Goal: Information Seeking & Learning: Learn about a topic

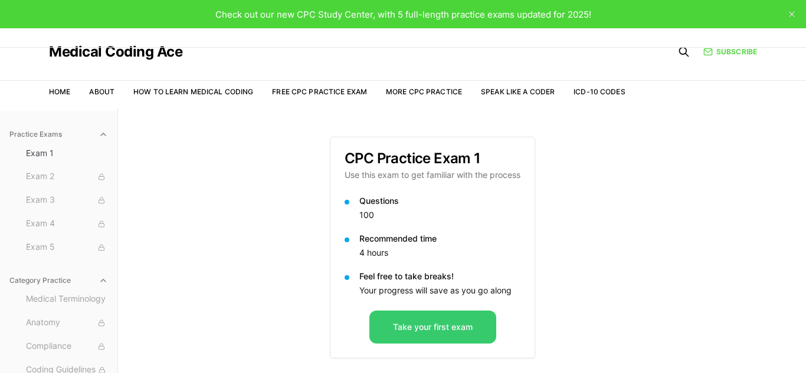
click at [413, 332] on button "Take your first exam" at bounding box center [432, 327] width 127 height 33
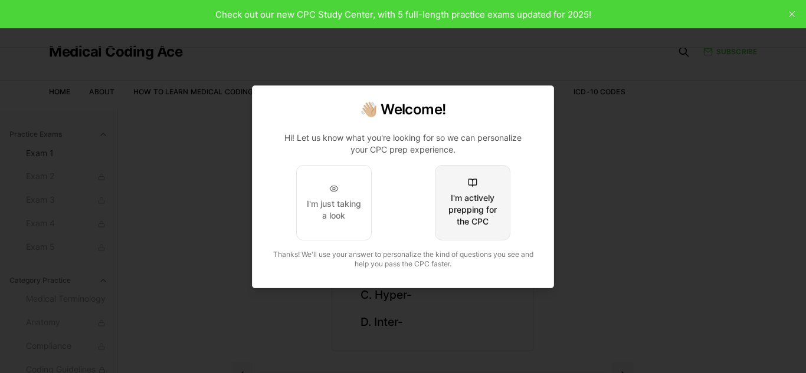
click at [501, 219] on button "I'm actively prepping for the CPC" at bounding box center [473, 203] width 76 height 76
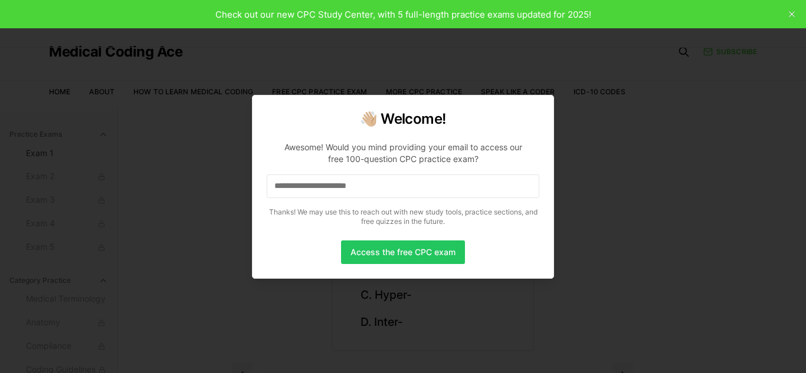
click at [469, 195] on input at bounding box center [403, 187] width 273 height 24
click at [458, 251] on button "Access the free CPC exam" at bounding box center [403, 253] width 124 height 24
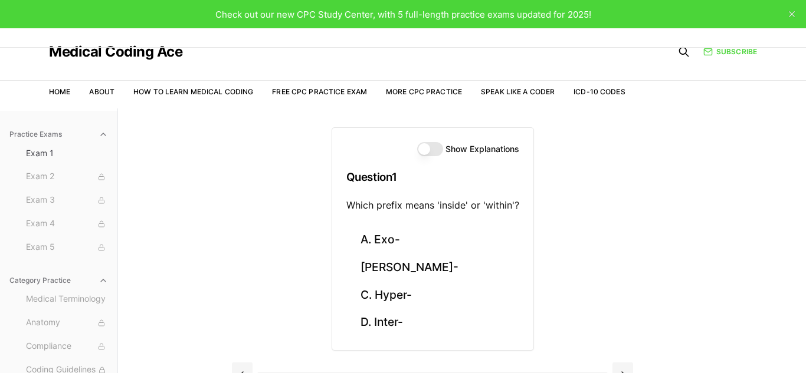
click at [425, 156] on div "Show Explanations Question 1 Which prefix means 'inside' or 'within'?" at bounding box center [432, 177] width 201 height 99
click at [428, 150] on button "Show Explanations" at bounding box center [430, 149] width 26 height 14
click at [391, 318] on button "D. Inter-" at bounding box center [432, 323] width 173 height 28
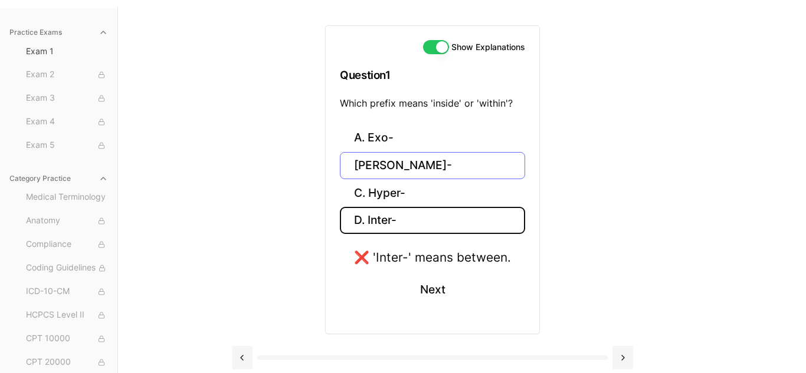
scroll to position [107, 0]
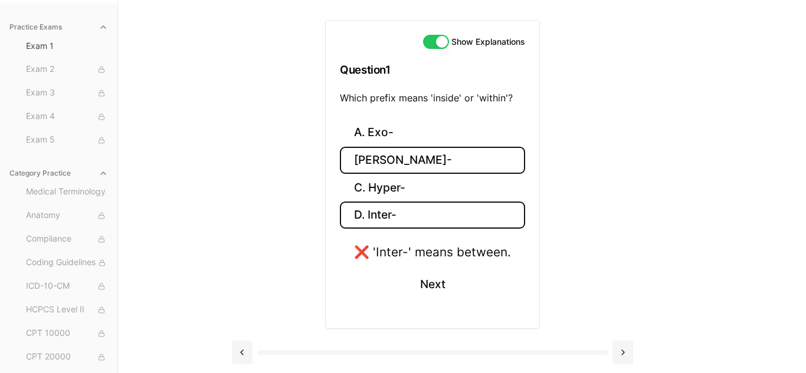
click at [372, 161] on button "[PERSON_NAME]-" at bounding box center [432, 161] width 185 height 28
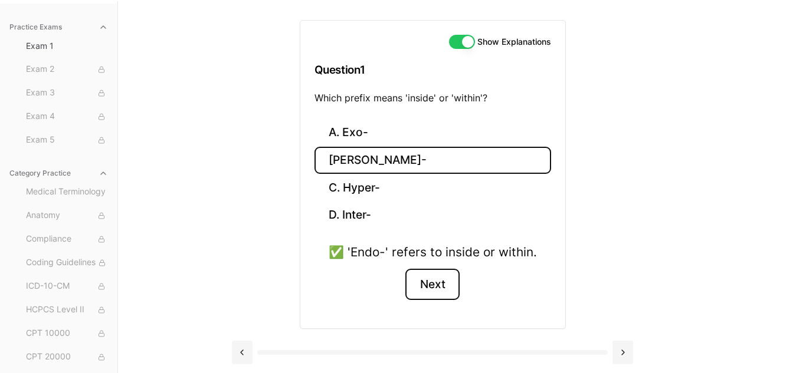
click at [432, 282] on button "Next" at bounding box center [432, 285] width 54 height 32
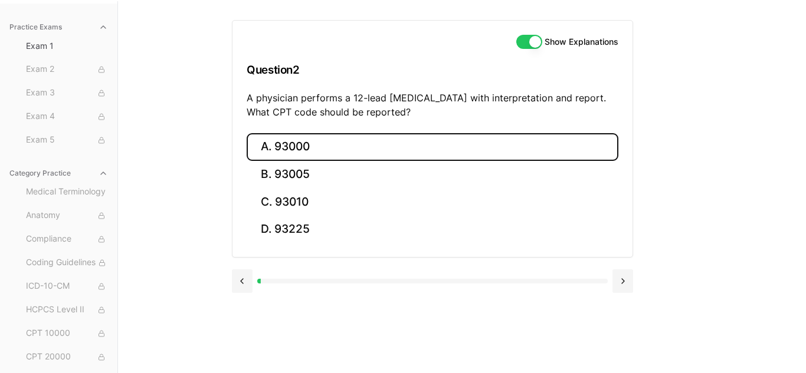
click at [336, 153] on button "A. 93000" at bounding box center [433, 147] width 372 height 28
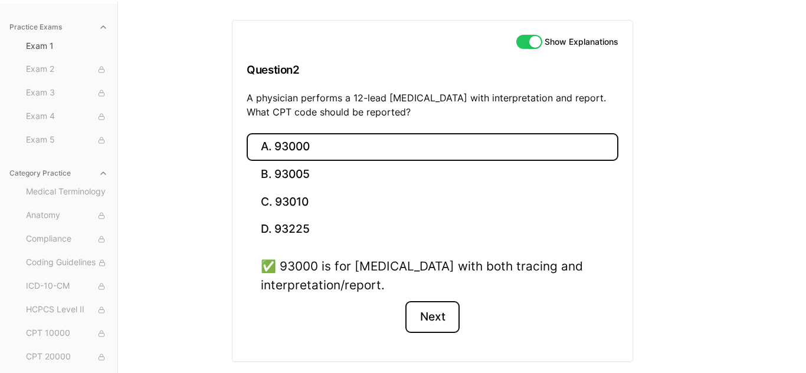
click at [422, 313] on button "Next" at bounding box center [432, 317] width 54 height 32
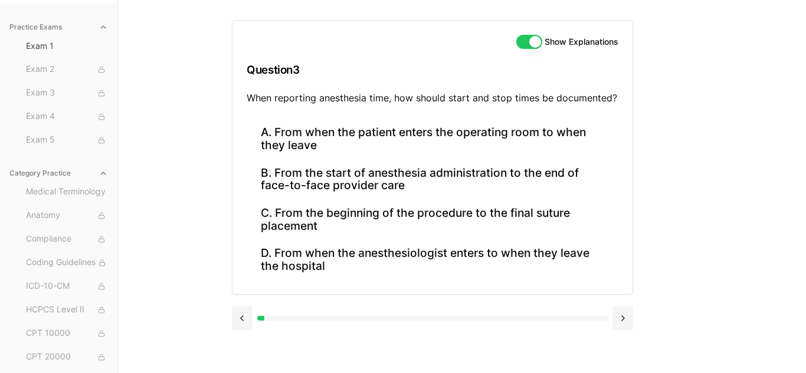
click at [720, 196] on div "Practice Exams Exam 1 Exam 2 Exam 3 Exam 4 Exam 5 Category Practice Medical Ter…" at bounding box center [403, 187] width 806 height 373
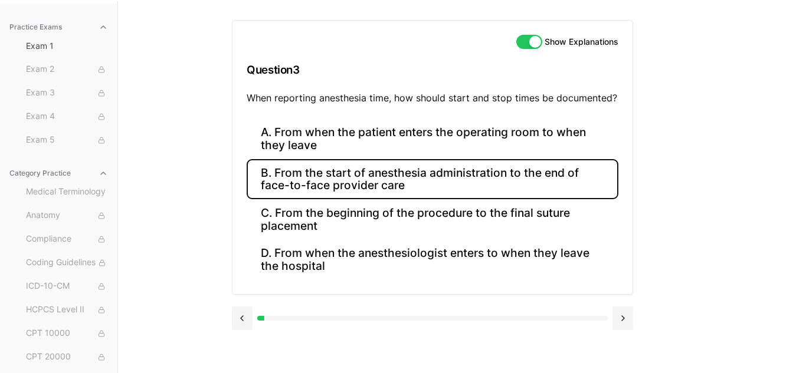
click at [447, 177] on button "B. From the start of anesthesia administration to the end of face-to-face provi…" at bounding box center [433, 179] width 372 height 40
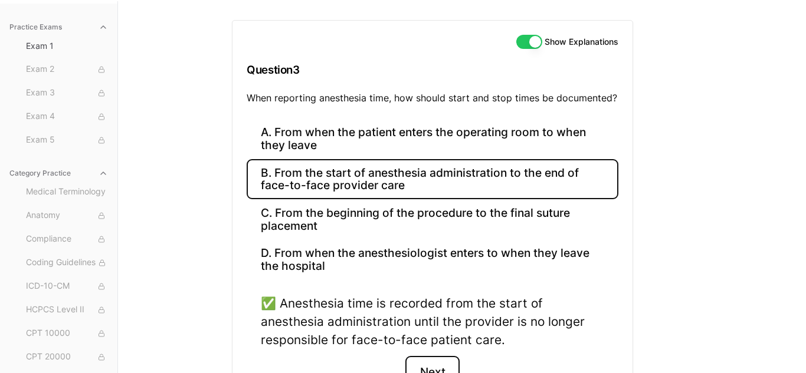
click at [419, 359] on button "Next" at bounding box center [432, 372] width 54 height 32
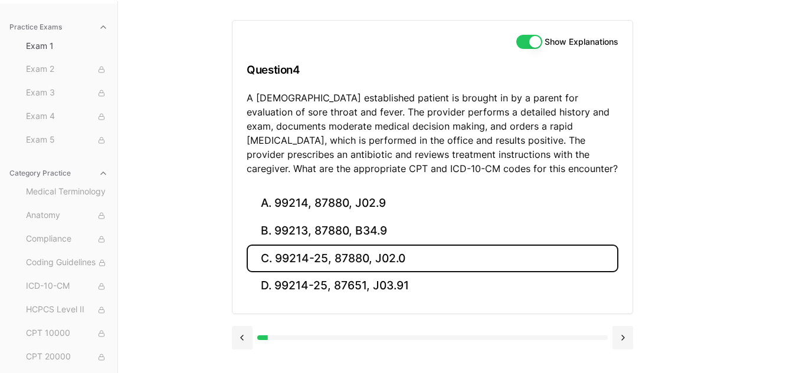
click at [379, 255] on button "C. 99214-25, 87880, J02.0" at bounding box center [433, 259] width 372 height 28
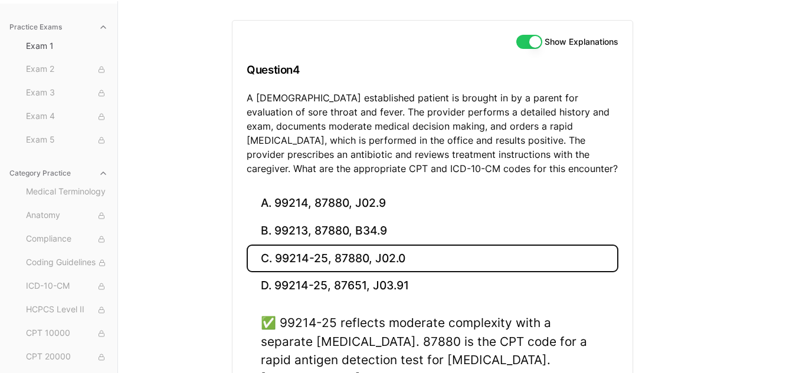
click at [636, 252] on div "Show Explanations Question 4 A [DEMOGRAPHIC_DATA] established patient is brough…" at bounding box center [462, 224] width 460 height 447
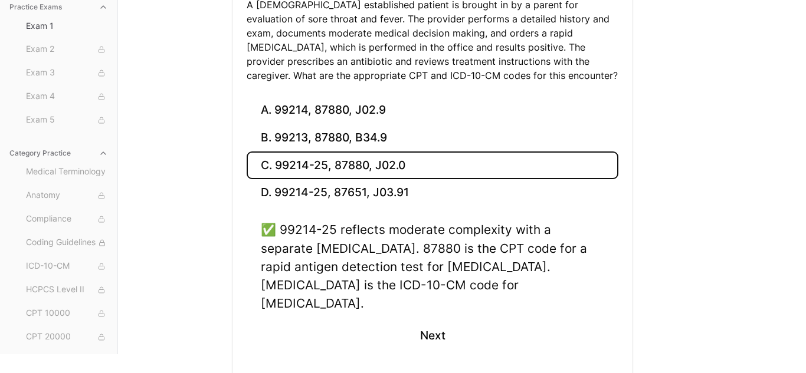
scroll to position [202, 0]
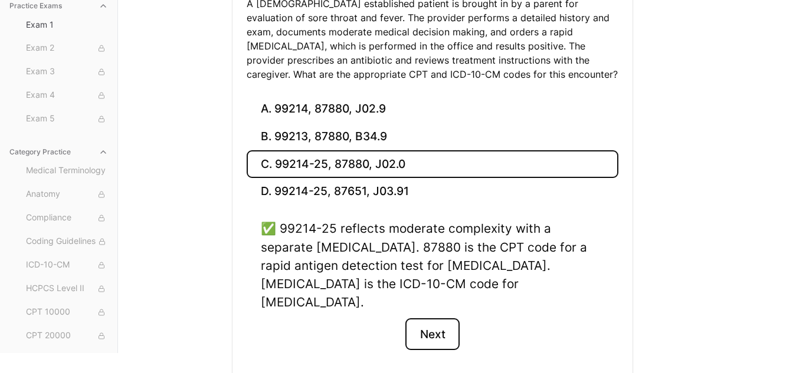
click at [417, 319] on button "Next" at bounding box center [432, 335] width 54 height 32
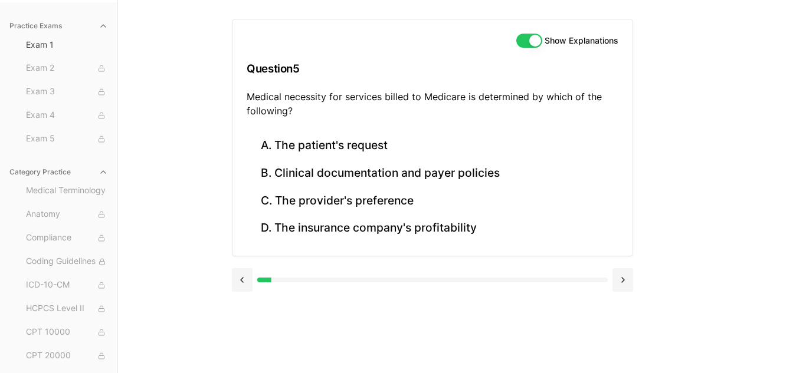
scroll to position [109, 0]
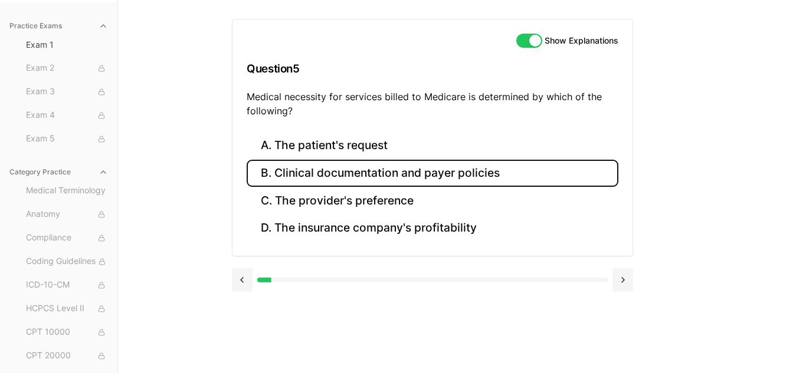
click at [466, 178] on button "B. Clinical documentation and payer policies" at bounding box center [433, 174] width 372 height 28
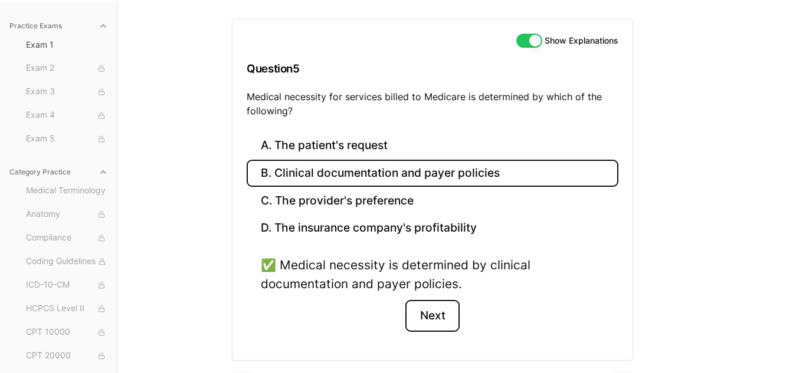
click at [431, 307] on button "Next" at bounding box center [432, 316] width 54 height 32
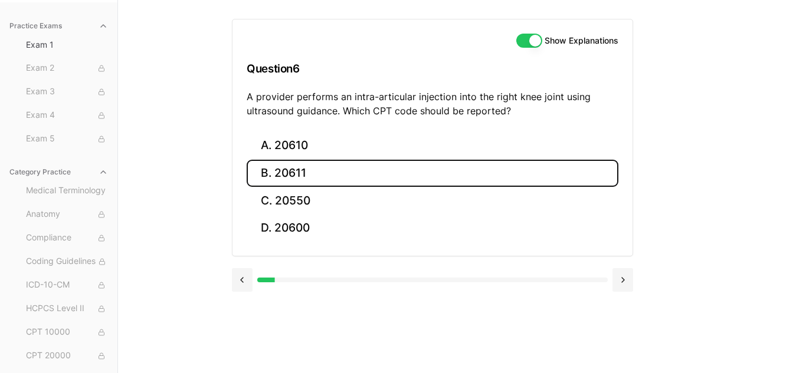
click at [303, 182] on button "B. 20611" at bounding box center [433, 174] width 372 height 28
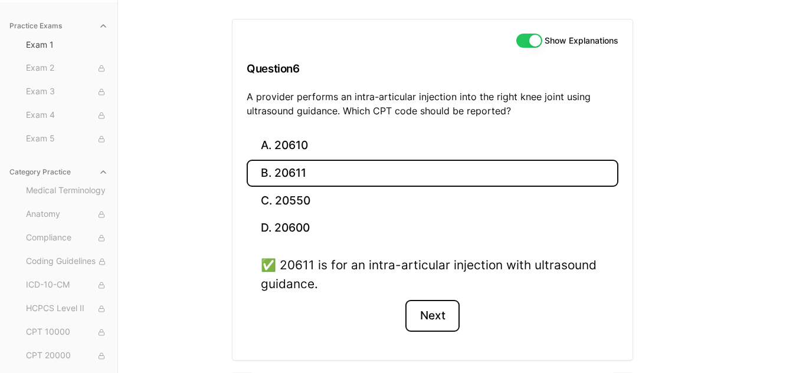
click at [437, 324] on button "Next" at bounding box center [432, 316] width 54 height 32
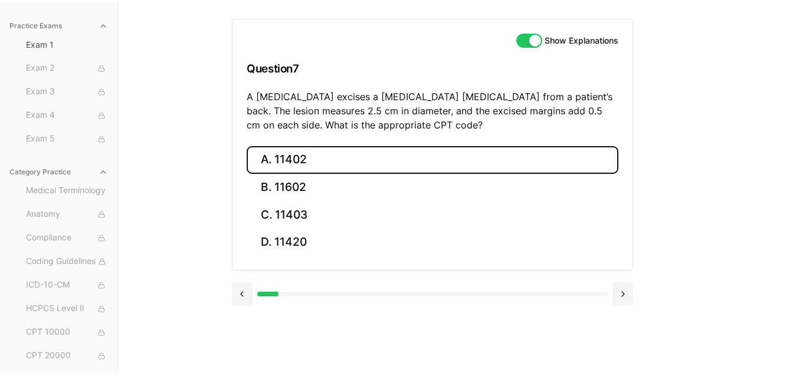
click at [508, 162] on button "A. 11402" at bounding box center [433, 160] width 372 height 28
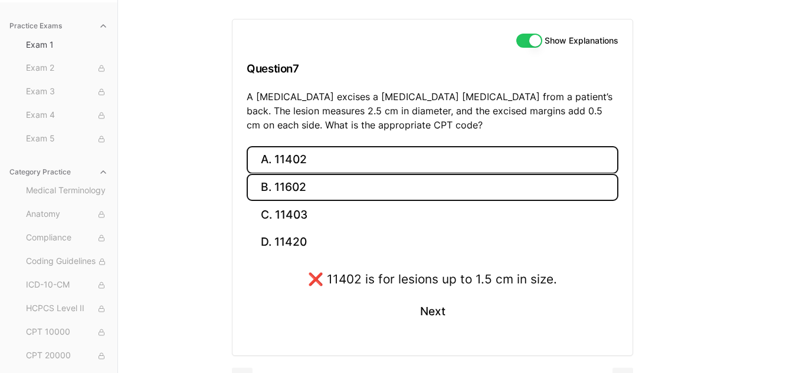
click at [484, 185] on button "B. 11602" at bounding box center [433, 188] width 372 height 28
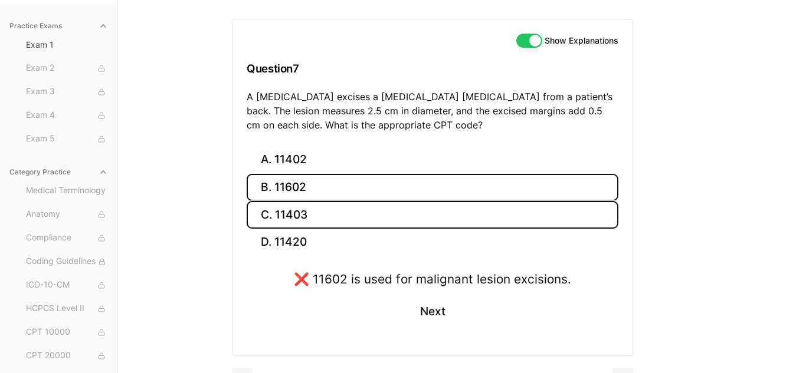
click at [462, 212] on button "C. 11403" at bounding box center [433, 215] width 372 height 28
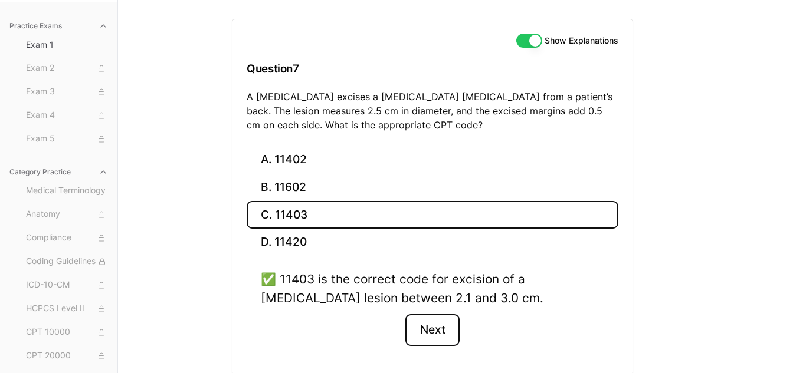
click at [448, 324] on button "Next" at bounding box center [432, 330] width 54 height 32
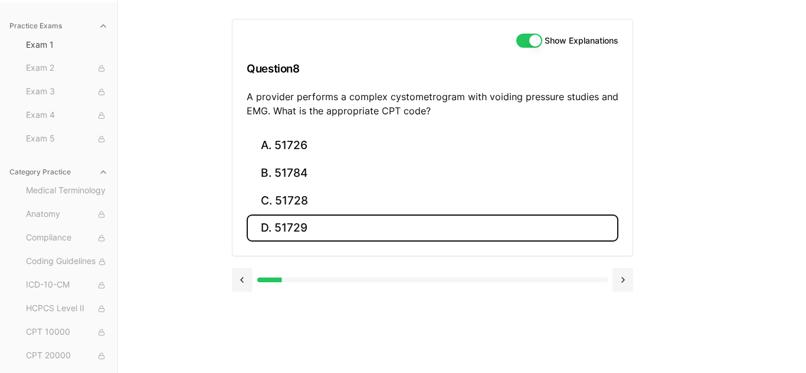
click at [462, 231] on button "D. 51729" at bounding box center [433, 229] width 372 height 28
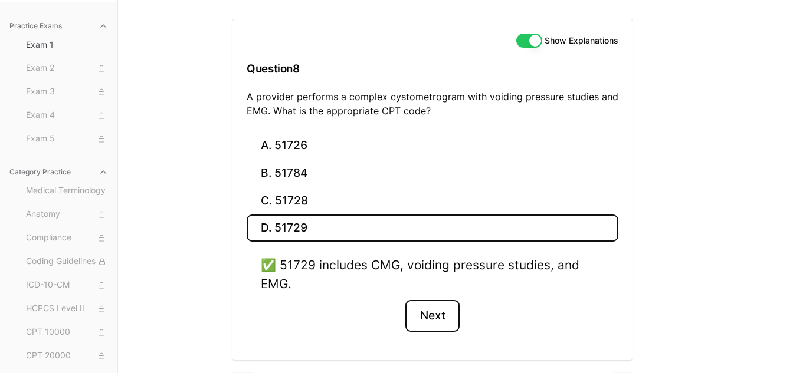
click at [446, 311] on button "Next" at bounding box center [432, 316] width 54 height 32
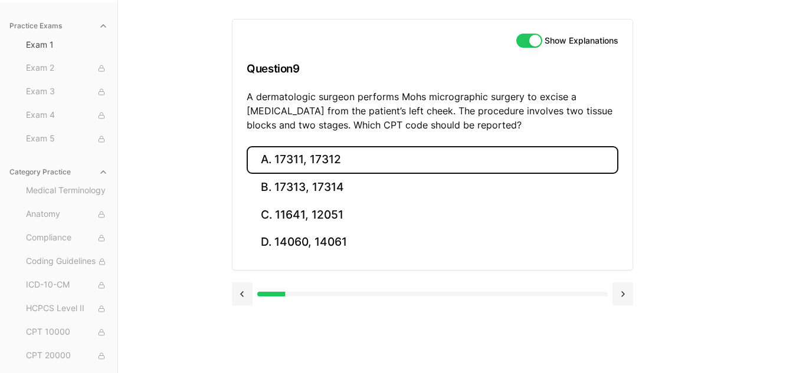
click at [348, 150] on button "A. 17311, 17312" at bounding box center [433, 160] width 372 height 28
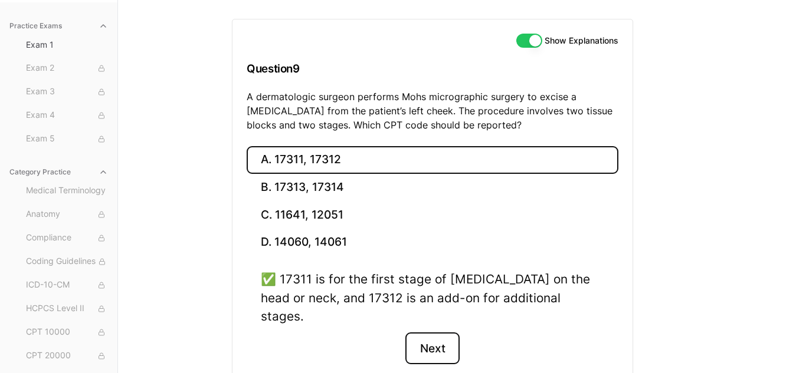
click at [431, 333] on button "Next" at bounding box center [432, 349] width 54 height 32
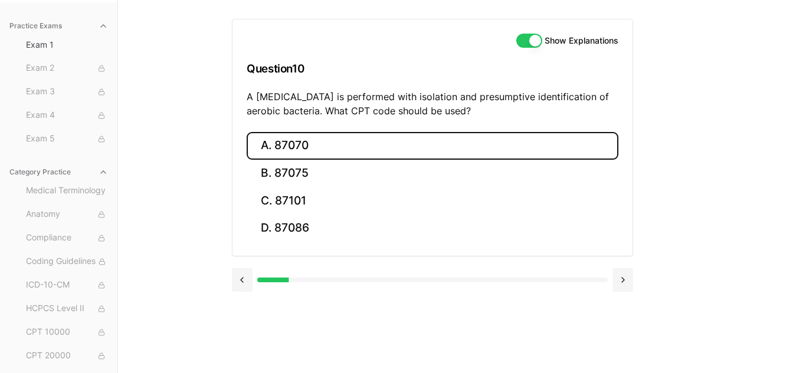
click at [305, 138] on button "A. 87070" at bounding box center [433, 146] width 372 height 28
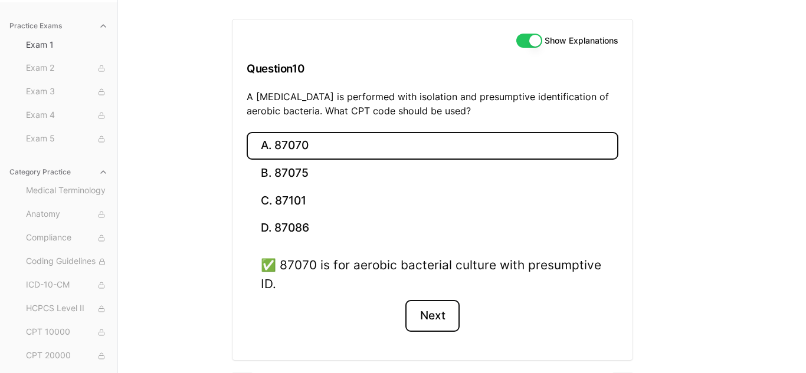
click at [429, 309] on button "Next" at bounding box center [432, 316] width 54 height 32
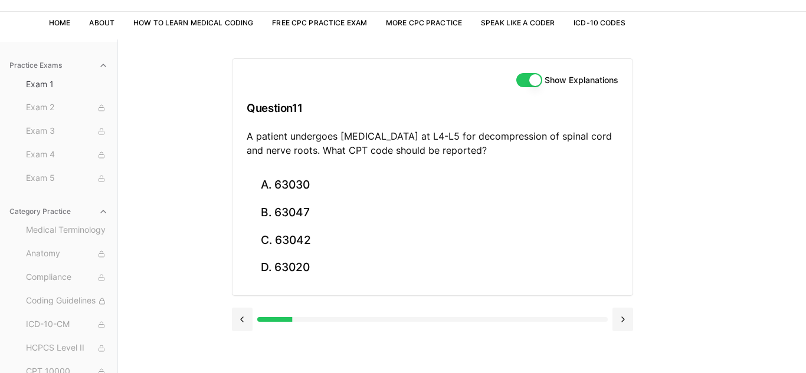
scroll to position [0, 0]
